Goal: Check status: Check status

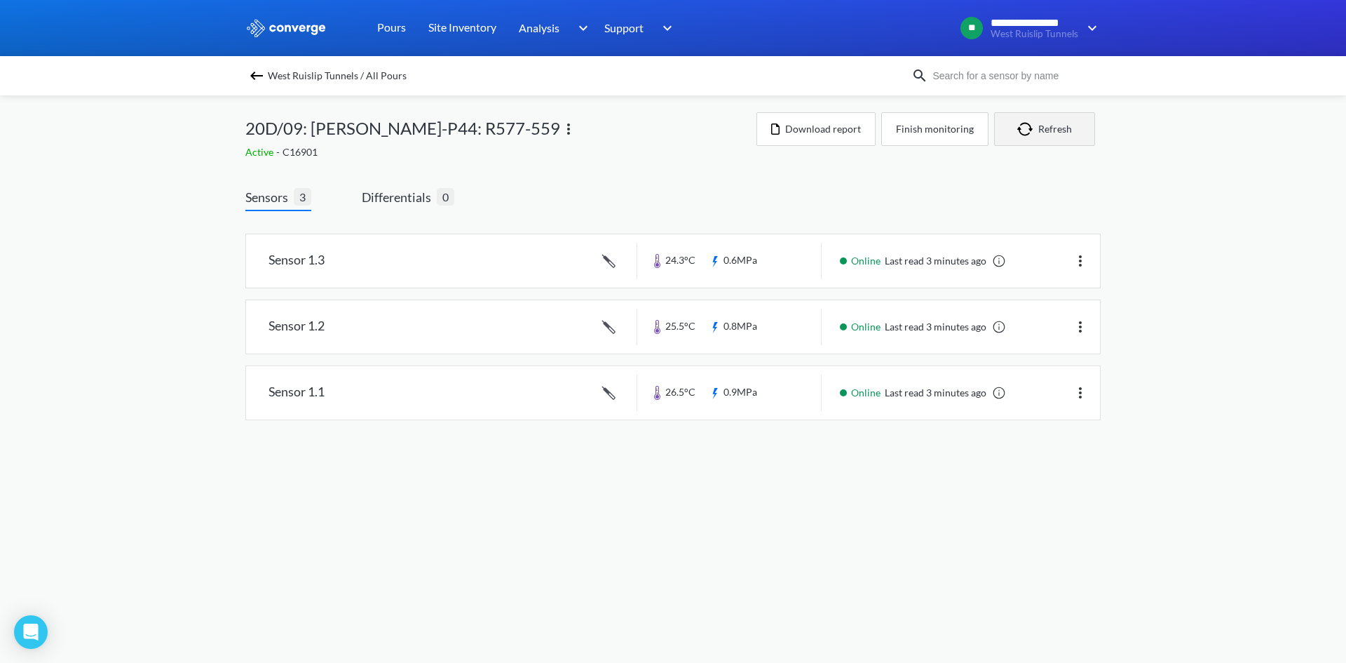
click at [1008, 128] on button "Refresh" at bounding box center [1044, 129] width 101 height 34
click at [1044, 131] on button "Refresh" at bounding box center [1044, 129] width 101 height 34
click at [742, 253] on link at bounding box center [673, 260] width 854 height 53
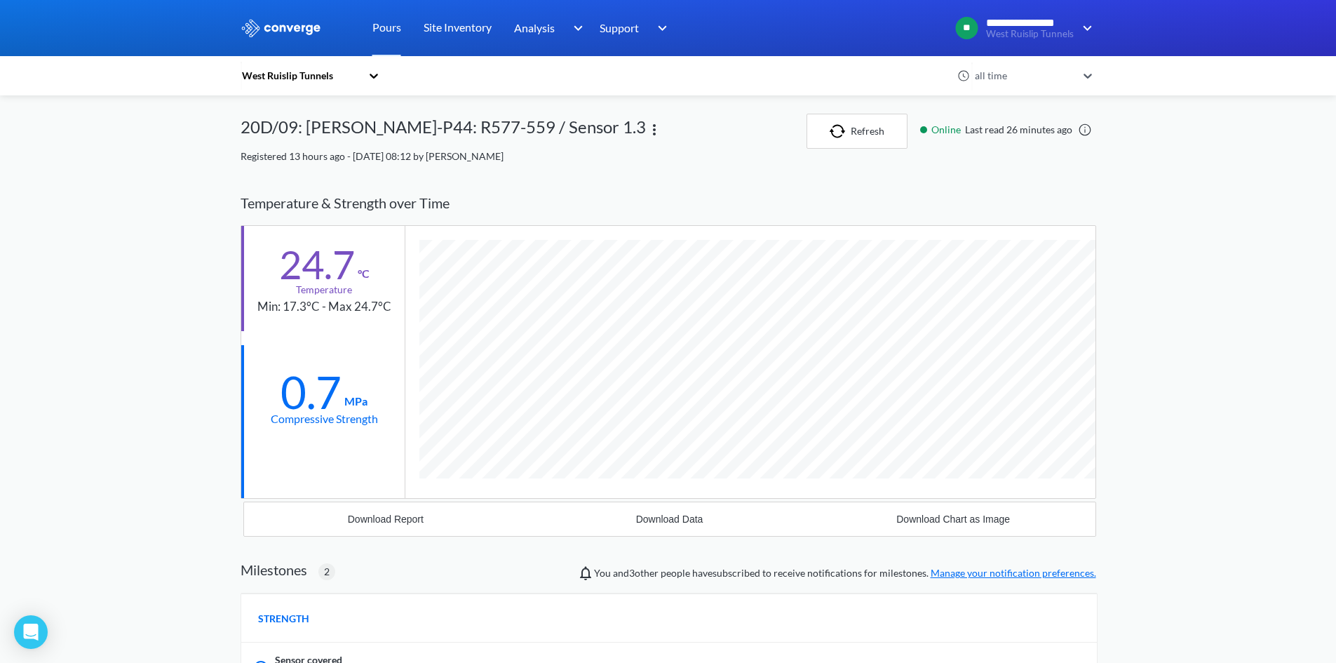
scroll to position [999, 856]
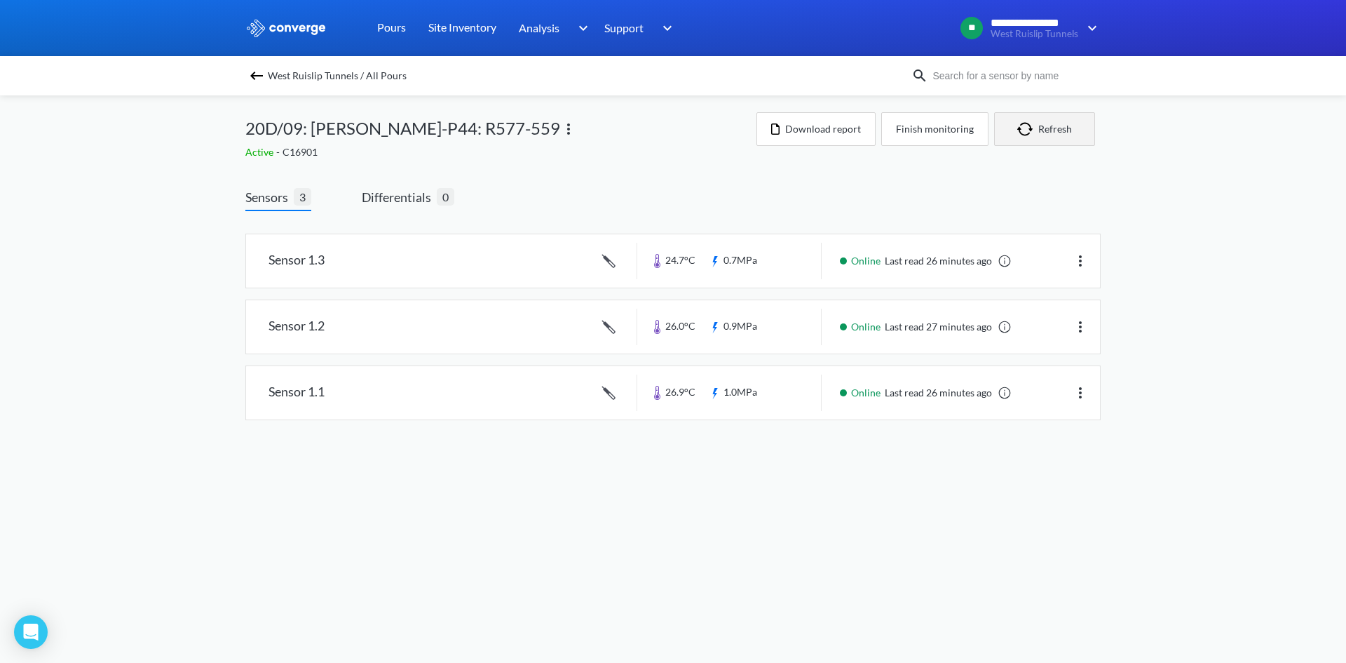
click at [1062, 122] on button "Refresh" at bounding box center [1044, 129] width 101 height 34
click at [734, 266] on link at bounding box center [673, 260] width 854 height 53
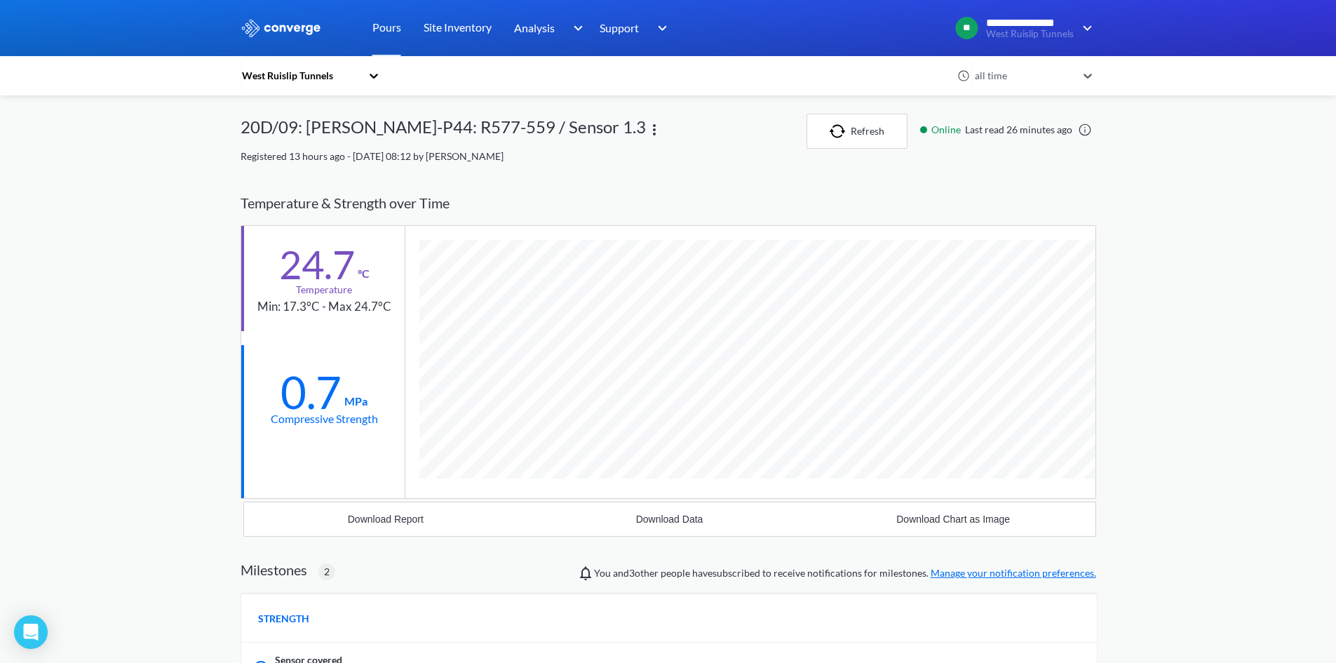
scroll to position [999, 856]
click at [1290, 411] on div "**********" at bounding box center [668, 562] width 1336 height 1124
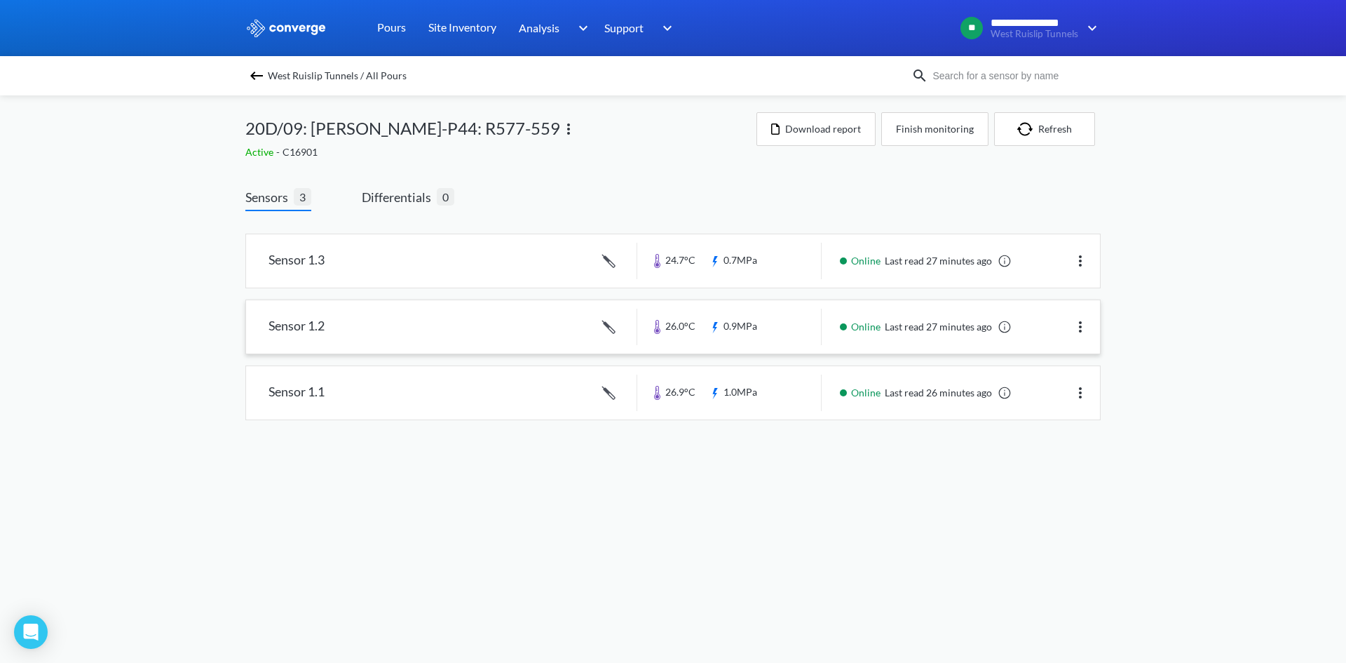
click at [738, 326] on link at bounding box center [673, 326] width 854 height 53
click at [728, 393] on link at bounding box center [673, 392] width 854 height 53
click at [743, 258] on link at bounding box center [673, 260] width 854 height 53
